Goal: Find contact information

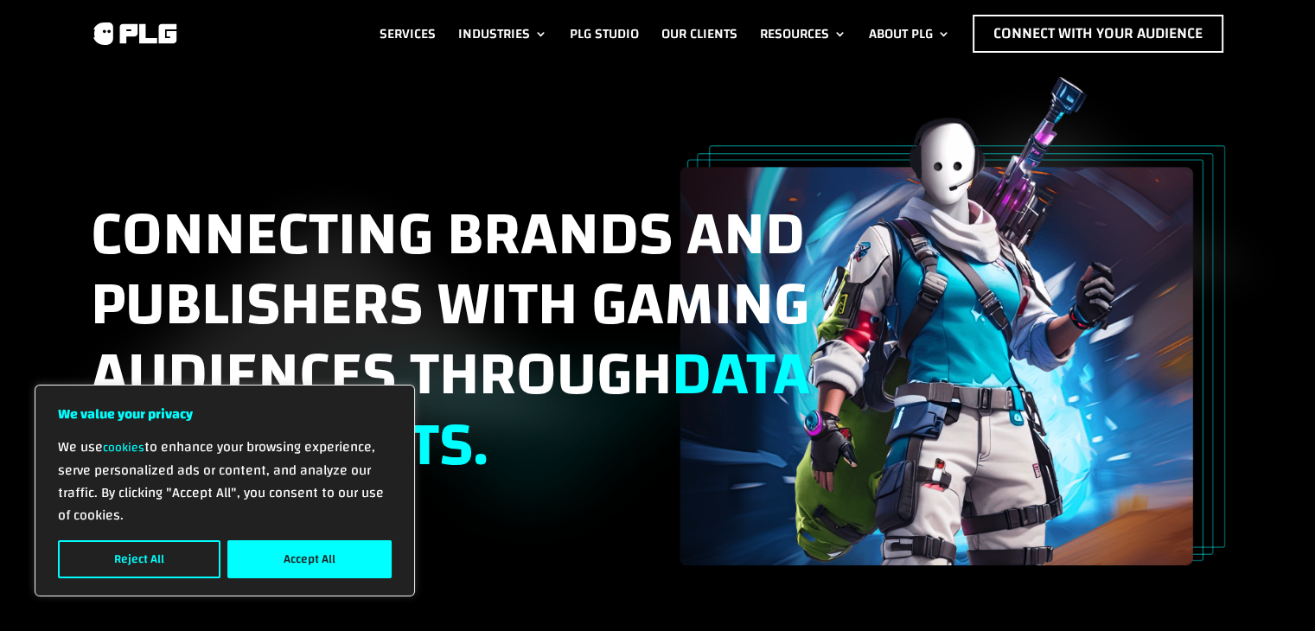
click at [794, 108] on div "Connecting brands and publishers with gaming audiences through data and insight…" at bounding box center [658, 321] width 1134 height 489
click at [900, 104] on link "Contact us" at bounding box center [936, 114] width 156 height 29
